Goal: Navigation & Orientation: Go to known website

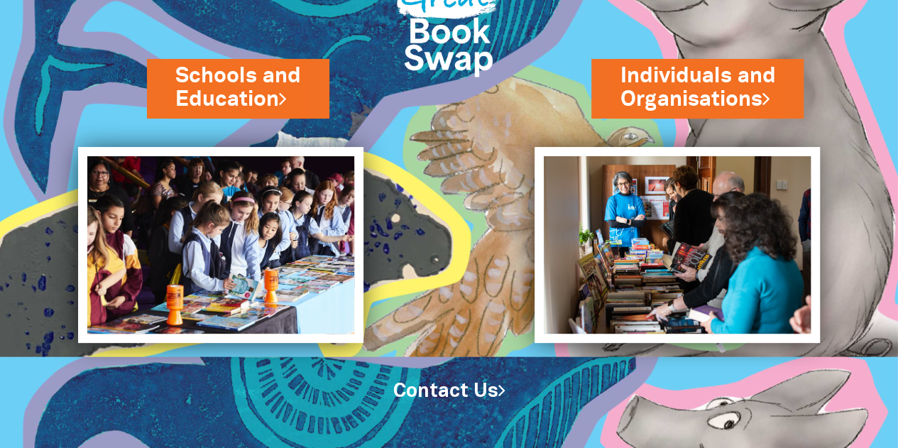
click at [249, 232] on img at bounding box center [220, 245] width 285 height 197
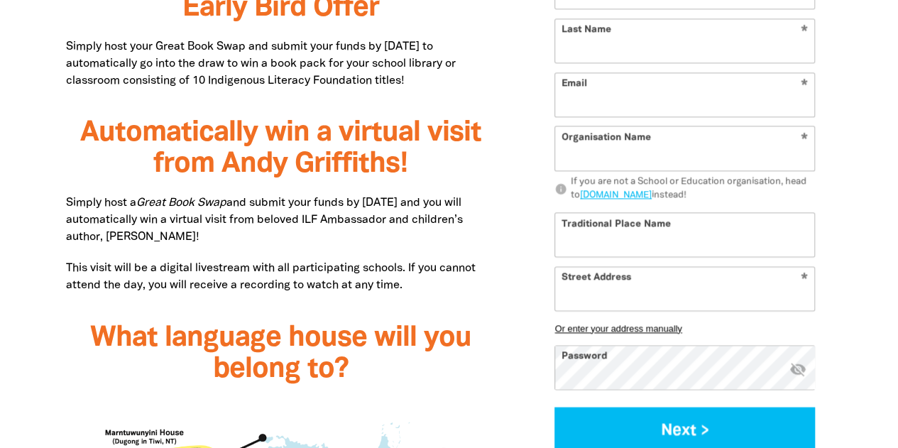
scroll to position [852, 0]
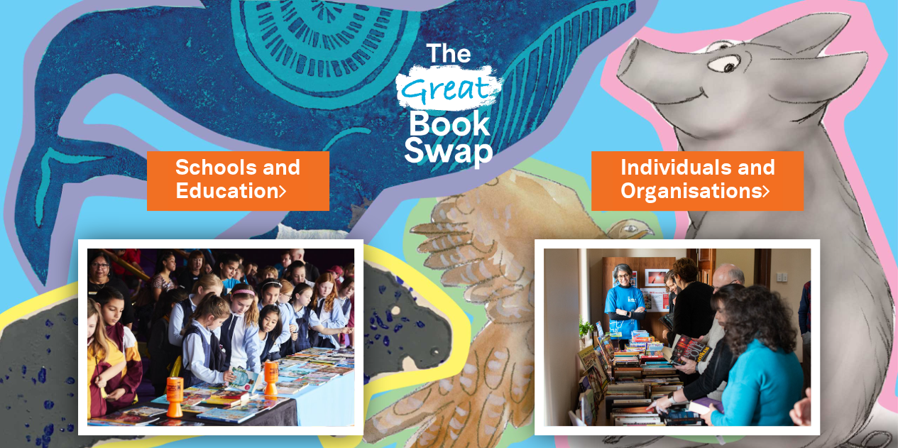
click at [241, 316] on img at bounding box center [220, 337] width 285 height 197
